Goal: Information Seeking & Learning: Find specific fact

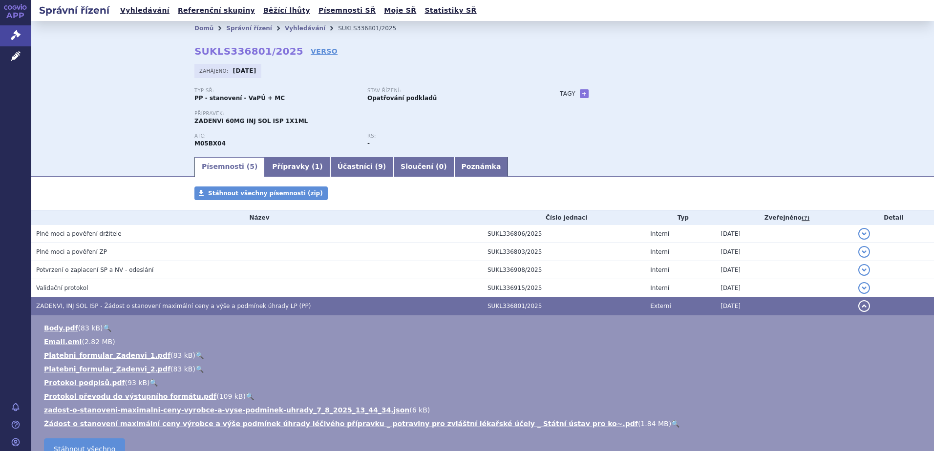
click at [54, 301] on h3 "ZADENVI, INJ SOL ISP - Žádost o stanovení maximální ceny a výše a podmínek úhra…" at bounding box center [259, 306] width 446 height 10
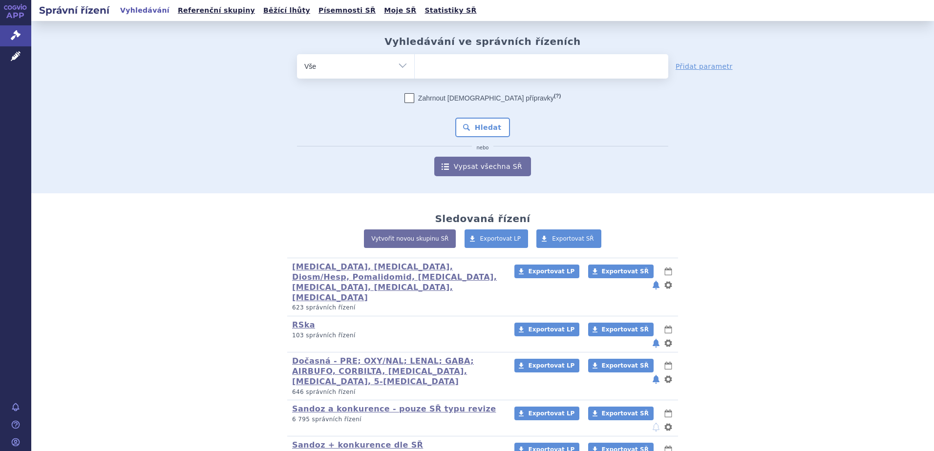
click at [445, 64] on ul at bounding box center [541, 64] width 253 height 21
click at [415, 64] on select at bounding box center [414, 66] width 0 height 24
paste input "M05BX04"
type input "M05BX04"
select select "M05BX04"
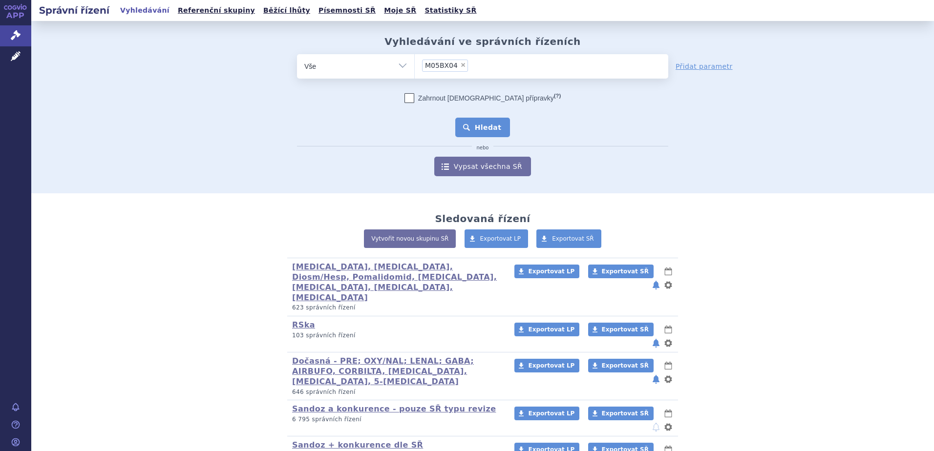
click at [477, 121] on button "Hledat" at bounding box center [482, 128] width 55 height 20
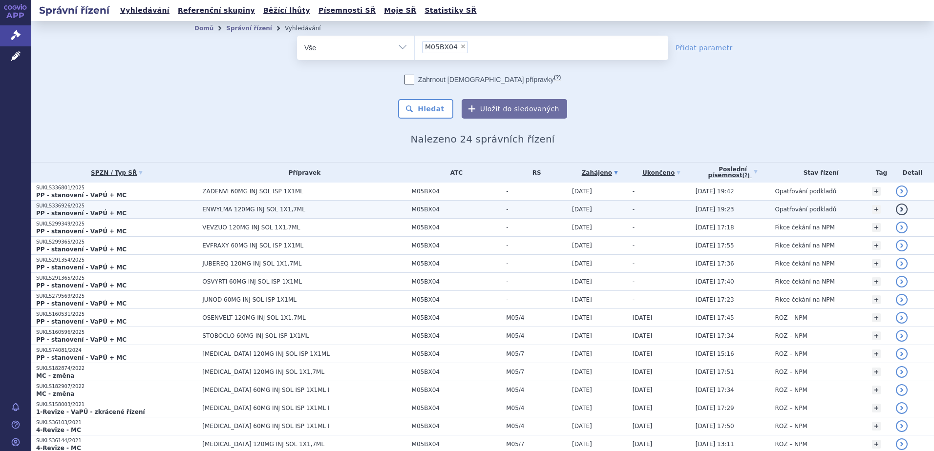
click at [244, 210] on span "ENWYLMA 120MG INJ SOL 1X1,7ML" at bounding box center [304, 209] width 204 height 7
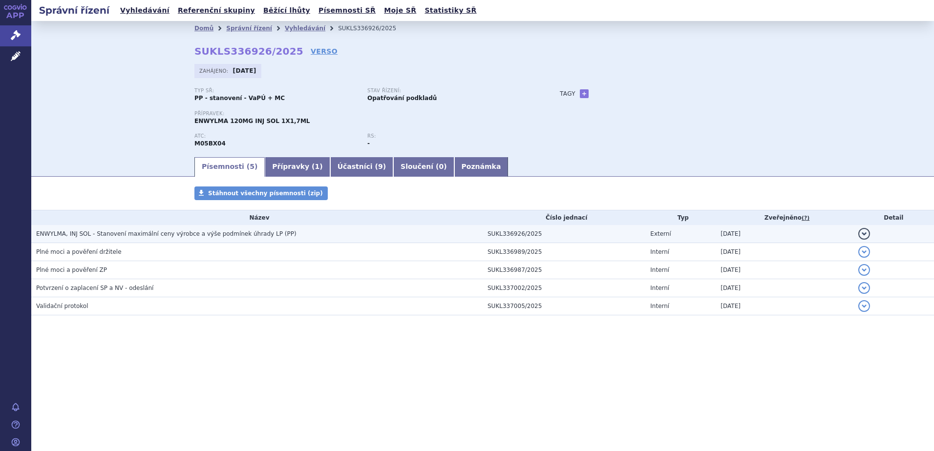
click at [246, 234] on span "ENWYLMA, INJ SOL - Stanovení maximální ceny výrobce a výše podmínek úhrady LP (…" at bounding box center [166, 234] width 260 height 7
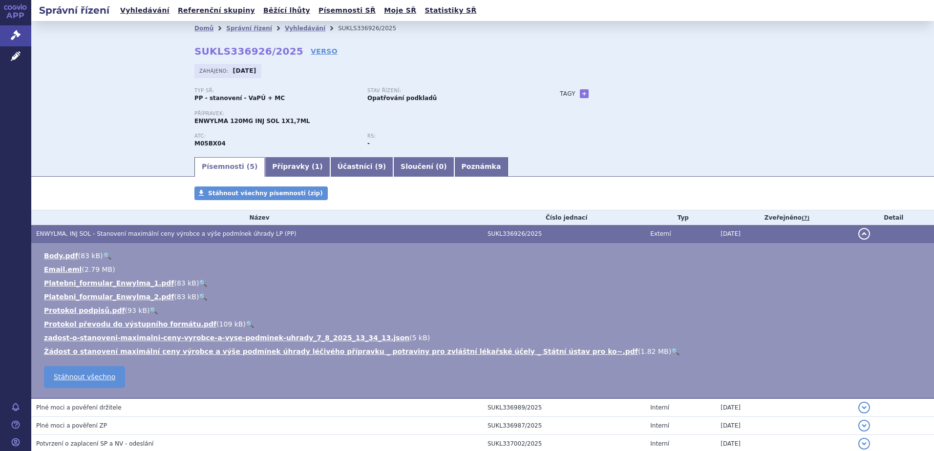
click at [671, 348] on link "🔍" at bounding box center [675, 352] width 8 height 8
